Goal: Task Accomplishment & Management: Complete application form

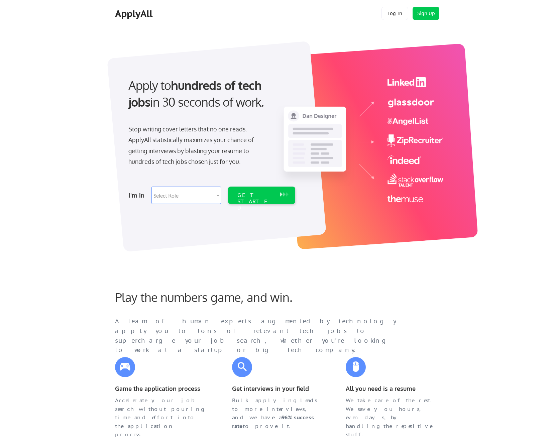
click at [195, 195] on select "Select Role Software Engineering Product Management Customer Success Sales UI/U…" at bounding box center [187, 195] width 70 height 17
select select ""product""
click at [152, 187] on select "Select Role Software Engineering Product Management Customer Success Sales UI/U…" at bounding box center [187, 195] width 70 height 17
select select ""product""
click at [264, 197] on div "GET STARTED" at bounding box center [255, 201] width 36 height 19
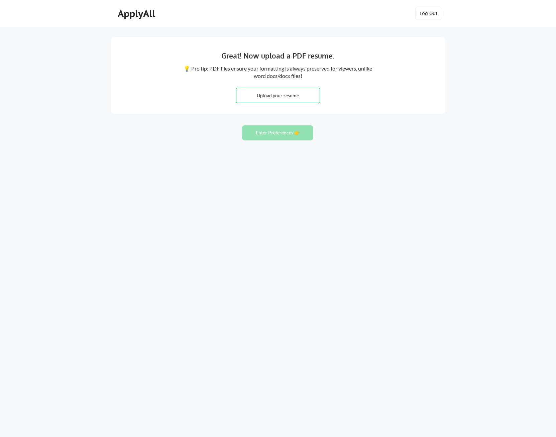
click at [277, 97] on input "file" at bounding box center [277, 95] width 83 height 14
type input "C:\fakepath\AaronLowerResume.pdf"
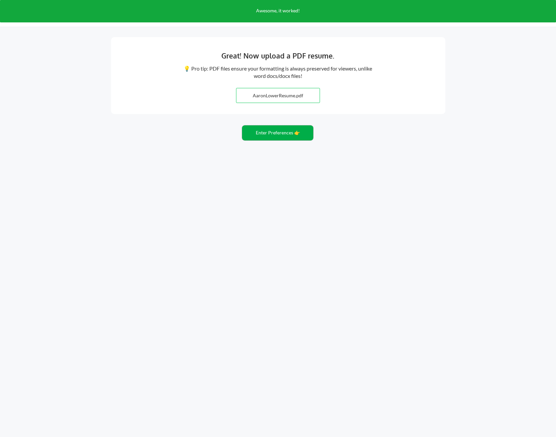
click at [276, 134] on button "Enter Preferences 👉" at bounding box center [277, 132] width 71 height 15
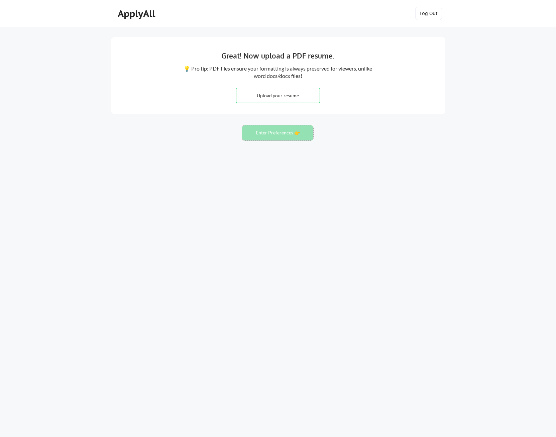
click at [269, 137] on button "Enter Preferences 👉" at bounding box center [277, 132] width 71 height 15
click at [283, 135] on button "Enter Preferences 👉" at bounding box center [277, 132] width 71 height 15
click at [279, 94] on input "file" at bounding box center [277, 95] width 83 height 14
type input "C:\fakepath\AaronLowerResume.pdf"
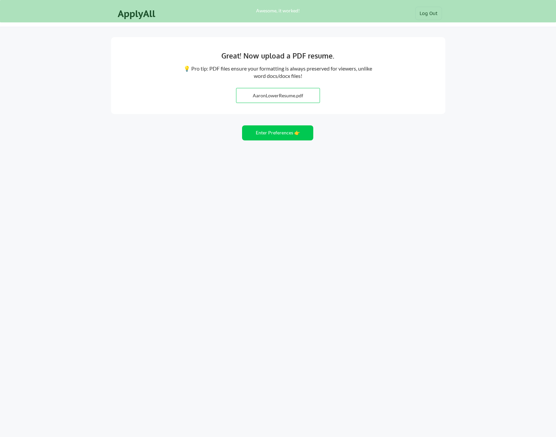
click at [198, 152] on div "Great! Now upload a PDF resume. 💡 Pro tip: PDF files ensure your formatting is …" at bounding box center [278, 218] width 556 height 437
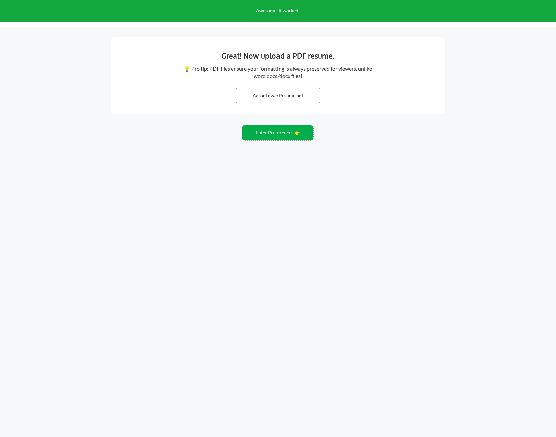
click at [284, 136] on button "Enter Preferences 👉" at bounding box center [277, 132] width 71 height 15
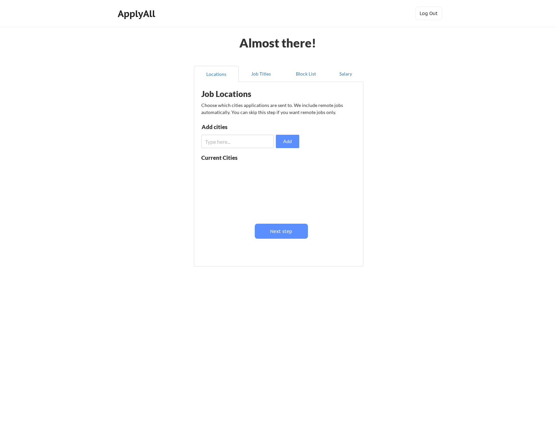
click at [233, 146] on input "input" at bounding box center [237, 141] width 73 height 13
type input "[GEOGRAPHIC_DATA]"
click at [285, 139] on button "Add" at bounding box center [287, 141] width 23 height 13
click at [251, 141] on input "input" at bounding box center [237, 141] width 73 height 13
type input "bellevue"
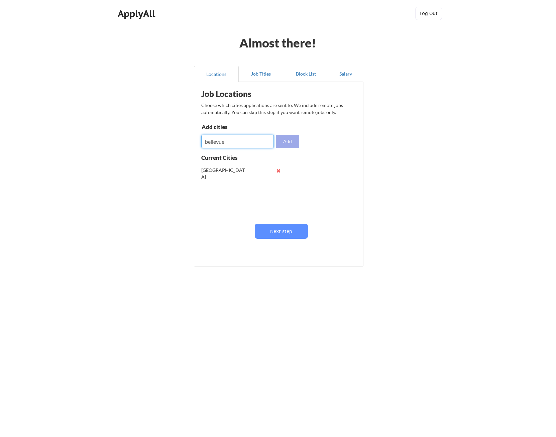
click at [285, 141] on button "Add" at bounding box center [287, 141] width 23 height 13
click at [244, 141] on input "input" at bounding box center [237, 141] width 73 height 13
type input "[PERSON_NAME]"
click at [292, 143] on button "Add" at bounding box center [287, 141] width 23 height 13
click at [282, 229] on button "Next step" at bounding box center [281, 231] width 53 height 15
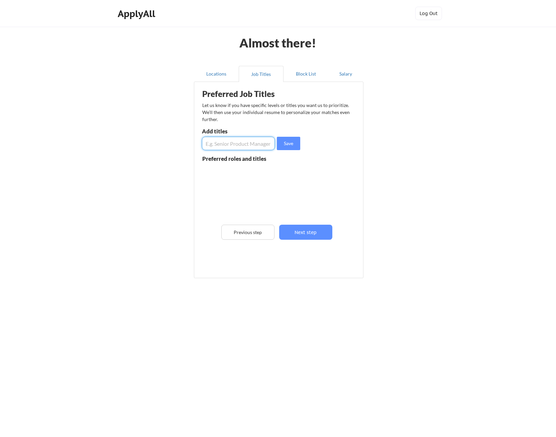
click at [228, 141] on input "input" at bounding box center [238, 143] width 73 height 13
type input "product manager"
click at [289, 146] on button "Save" at bounding box center [288, 143] width 23 height 13
click at [248, 142] on input "input" at bounding box center [238, 143] width 73 height 13
type input "senior product manager"
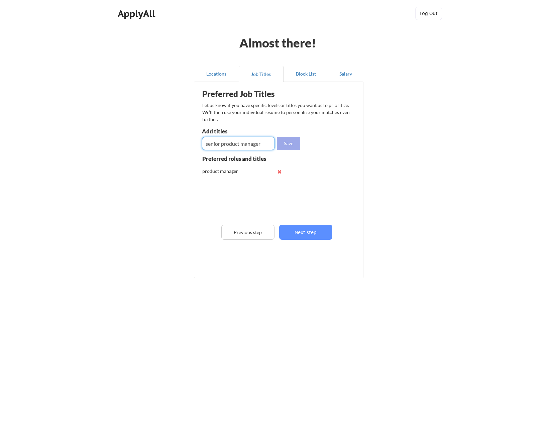
click at [291, 143] on button "Save" at bounding box center [288, 143] width 23 height 13
click at [244, 142] on input "input" at bounding box center [238, 143] width 73 height 13
type input "principal product manager"
click at [287, 146] on button "Save" at bounding box center [288, 143] width 23 height 13
click at [245, 146] on input "input" at bounding box center [238, 143] width 73 height 13
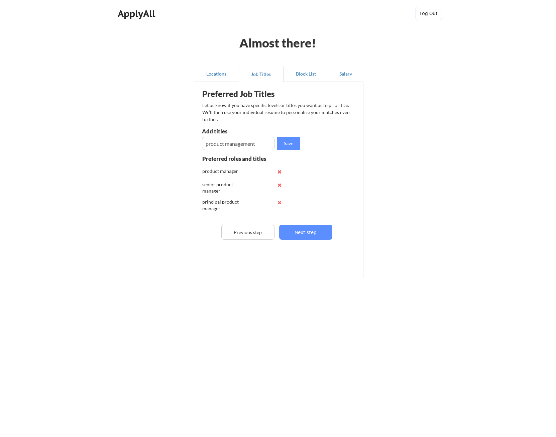
click at [246, 146] on input "input" at bounding box center [238, 143] width 73 height 13
type input "product management director"
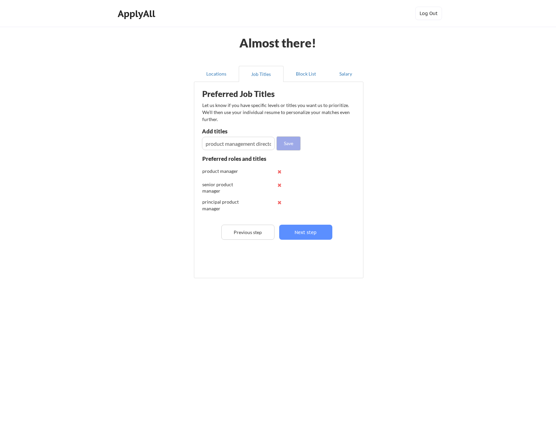
click at [291, 144] on button "Save" at bounding box center [288, 143] width 23 height 13
click at [241, 142] on input "input" at bounding box center [238, 143] width 73 height 13
type input "director of product management"
click at [287, 143] on button "Save" at bounding box center [288, 143] width 23 height 13
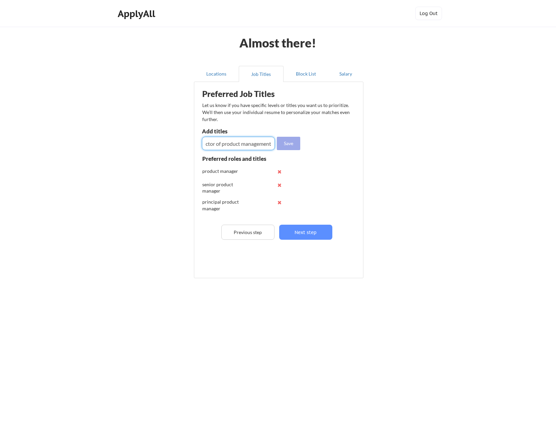
scroll to position [0, 0]
click at [254, 146] on input "input" at bounding box center [238, 143] width 73 height 13
type input "staff product manager"
click at [285, 145] on button "Save" at bounding box center [288, 143] width 23 height 13
click at [307, 233] on button "Next step" at bounding box center [305, 232] width 53 height 15
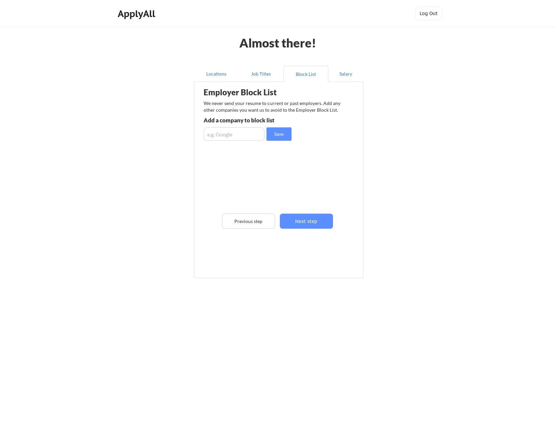
click at [229, 134] on input "input" at bounding box center [234, 133] width 61 height 13
type input "salesforce"
click at [276, 136] on button "Save" at bounding box center [279, 133] width 25 height 13
click at [240, 136] on input "input" at bounding box center [234, 133] width 61 height 13
type input "tableau"
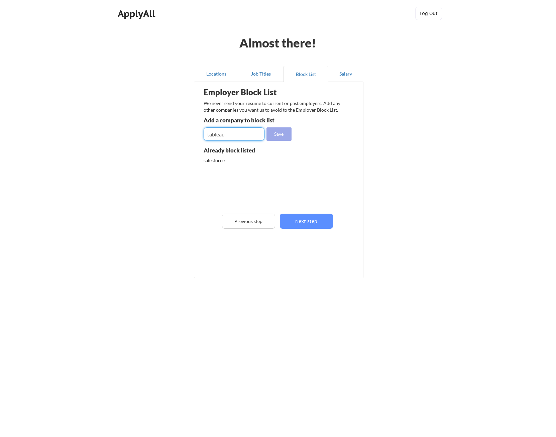
click at [278, 139] on button "Save" at bounding box center [279, 133] width 25 height 13
click at [310, 223] on button "Next step" at bounding box center [306, 221] width 53 height 15
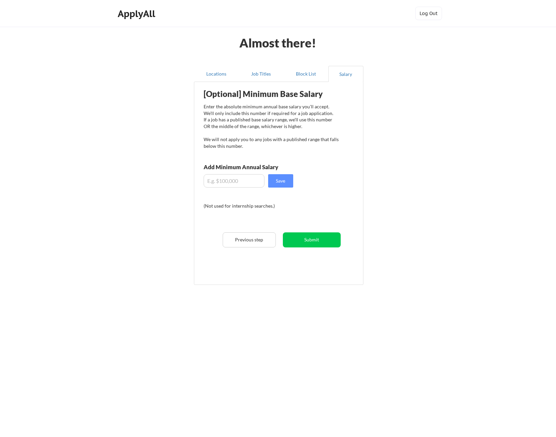
click at [241, 179] on input "input" at bounding box center [234, 180] width 61 height 13
type input "$200,000"
click at [280, 181] on button "Save" at bounding box center [280, 180] width 25 height 13
click at [316, 241] on button "Submit" at bounding box center [312, 239] width 58 height 15
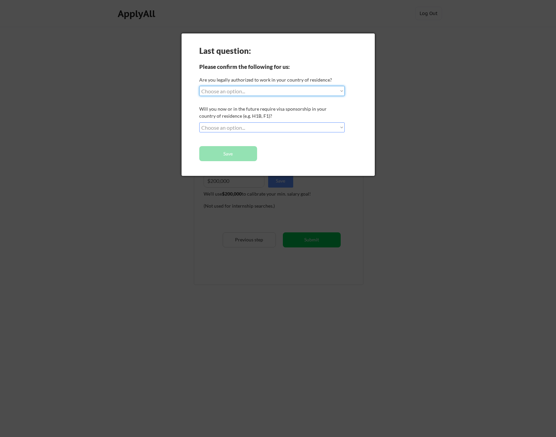
click at [239, 91] on select "Choose an option... Yes, I am a US Citizen Yes, I am a Canadian Citizen Yes, I …" at bounding box center [271, 91] width 145 height 10
select select ""yes__i_am_a_us_citizen""
click at [199, 86] on select "Choose an option... Yes, I am a US Citizen Yes, I am a Canadian Citizen Yes, I …" at bounding box center [271, 91] width 145 height 10
click at [243, 122] on div "Last question: Please confirm the following for us: Are you legally authorized …" at bounding box center [278, 104] width 193 height 142
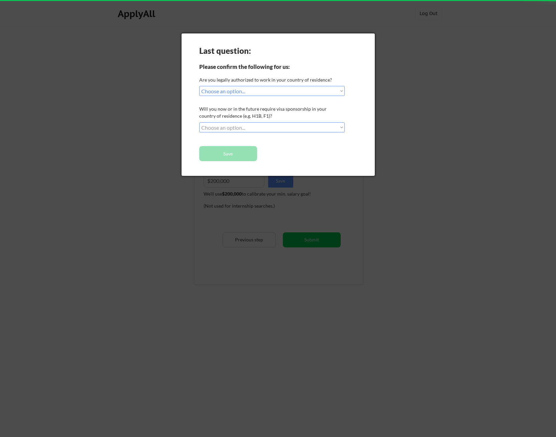
click at [251, 129] on select "Choose an option... No, I will not need sponsorship Yes, I will need sponsorship" at bounding box center [271, 127] width 145 height 10
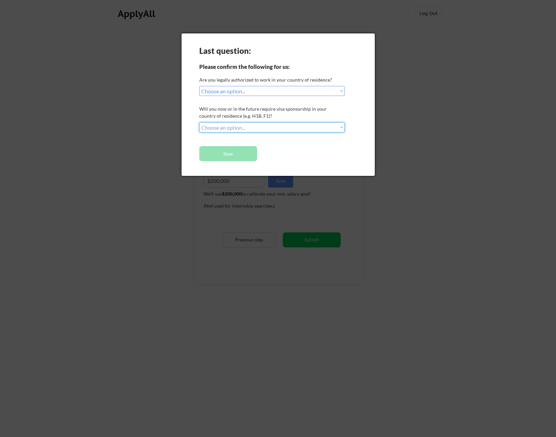
select select ""no__i_will_not_need_sponsorship""
click at [199, 122] on select "Choose an option... No, I will not need sponsorship Yes, I will need sponsorship" at bounding box center [271, 127] width 145 height 10
click at [239, 152] on button "Save" at bounding box center [228, 153] width 58 height 15
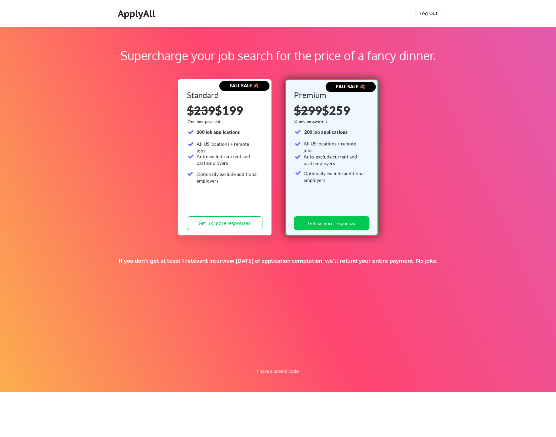
click at [445, 125] on div "Supercharge your job search for the price of a fancy dinner. FALL SALE 🍂 Standa…" at bounding box center [278, 210] width 556 height 366
drag, startPoint x: 202, startPoint y: 260, endPoint x: 326, endPoint y: 277, distance: 125.2
click at [327, 277] on div "If you don't get at least 1 relevant interview within 1 month of application co…" at bounding box center [278, 269] width 324 height 25
drag, startPoint x: 326, startPoint y: 277, endPoint x: 303, endPoint y: 279, distance: 23.5
click at [300, 278] on div "If you don't get at least 1 relevant interview within 1 month of application co…" at bounding box center [278, 269] width 324 height 25
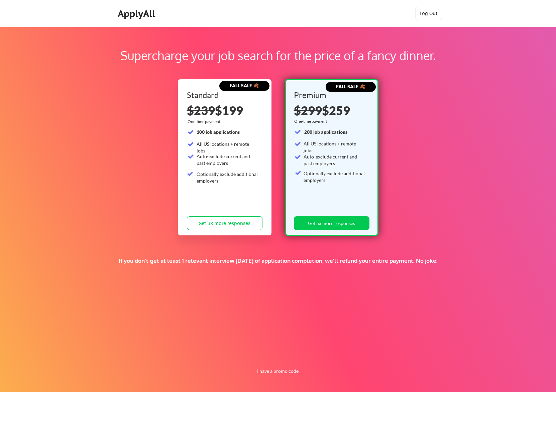
click at [340, 280] on div "If you don't get at least 1 relevant interview within 1 month of application co…" at bounding box center [278, 269] width 324 height 25
drag, startPoint x: 120, startPoint y: 260, endPoint x: 339, endPoint y: 262, distance: 219.1
click at [340, 262] on div "If you don't get at least 1 relevant interview within 1 month of application co…" at bounding box center [278, 260] width 324 height 7
drag, startPoint x: 339, startPoint y: 262, endPoint x: 324, endPoint y: 264, distance: 15.2
click at [324, 264] on div "If you don't get at least 1 relevant interview within 1 month of application co…" at bounding box center [278, 260] width 324 height 7
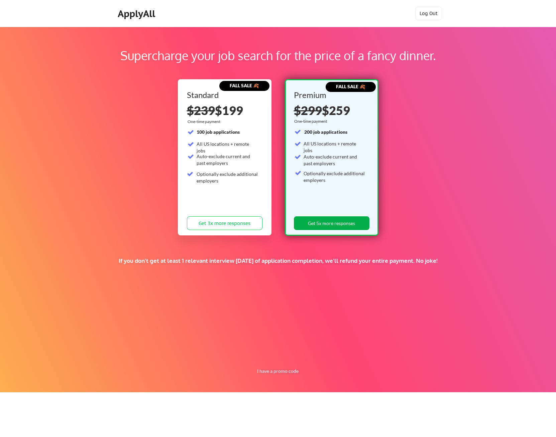
click at [346, 224] on button "Get 5x more responses" at bounding box center [332, 223] width 76 height 14
click at [136, 15] on div "ApplyAll" at bounding box center [137, 13] width 39 height 11
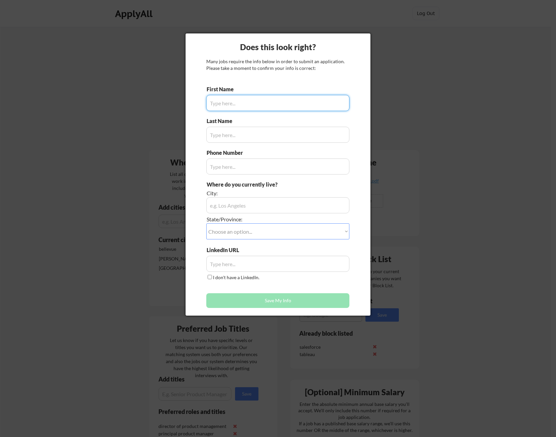
click at [233, 106] on input "input" at bounding box center [277, 103] width 143 height 16
type input "Aaron"
type input "Lower"
type input "2064068848"
type input "Seattle"
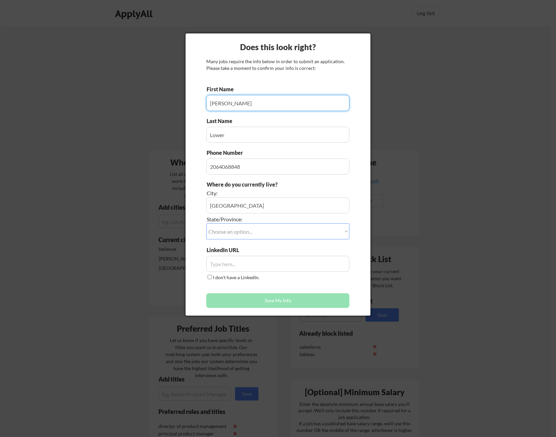
select select ""Washington""
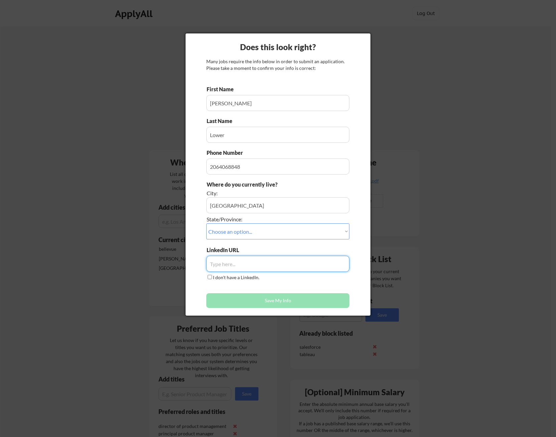
click at [225, 268] on input "input" at bounding box center [277, 264] width 143 height 16
paste input "https://www.linkedin.com/in/aaronlower"
type input "https://www.linkedin.com/in/aaronlower"
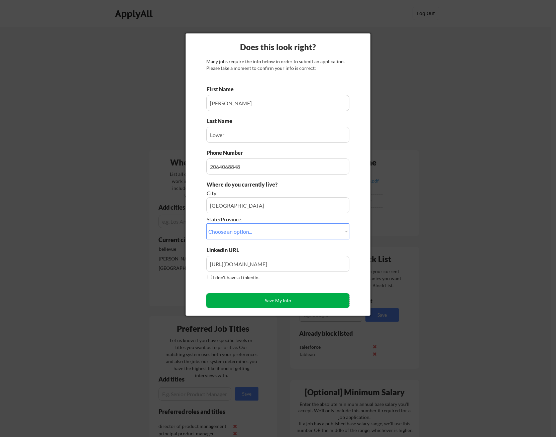
click at [279, 304] on button "Save My Info" at bounding box center [277, 300] width 143 height 15
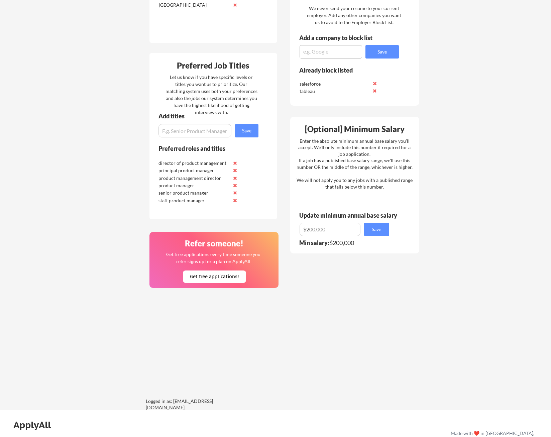
scroll to position [268, 0]
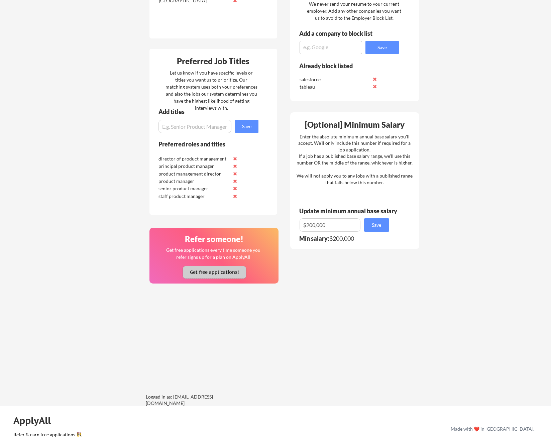
click at [225, 274] on button "Get free applications!" at bounding box center [214, 272] width 63 height 12
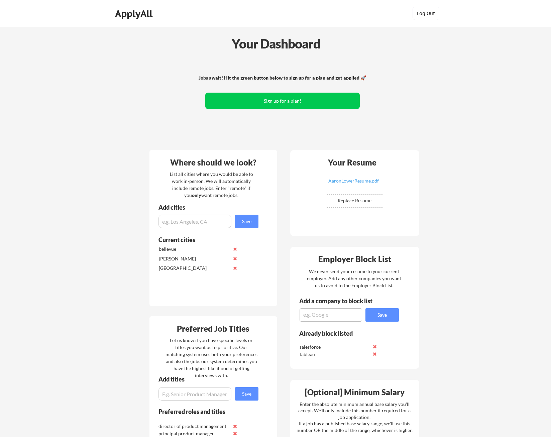
click at [131, 14] on div "ApplyAll" at bounding box center [134, 13] width 39 height 11
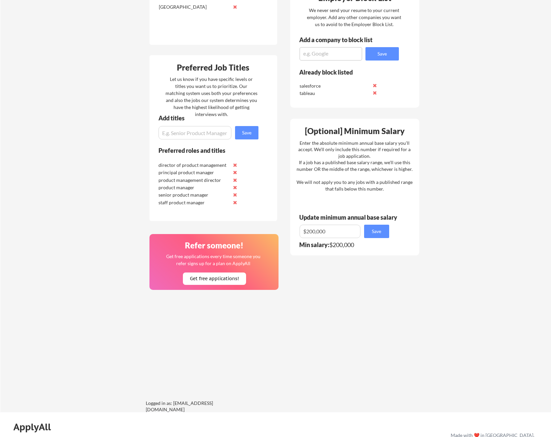
scroll to position [268, 0]
